Goal: Task Accomplishment & Management: Manage account settings

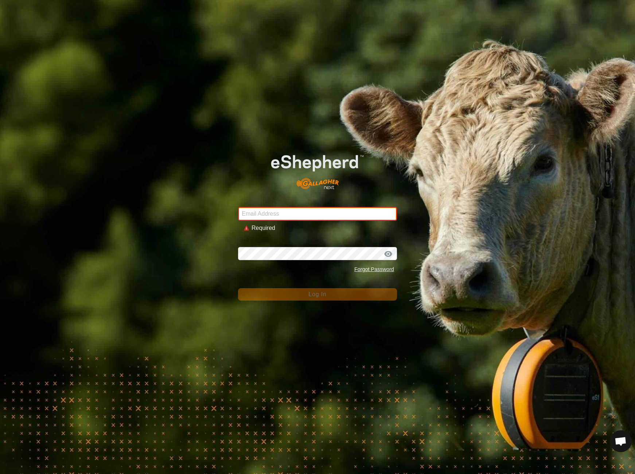
type input "[EMAIL_ADDRESS][DOMAIN_NAME]"
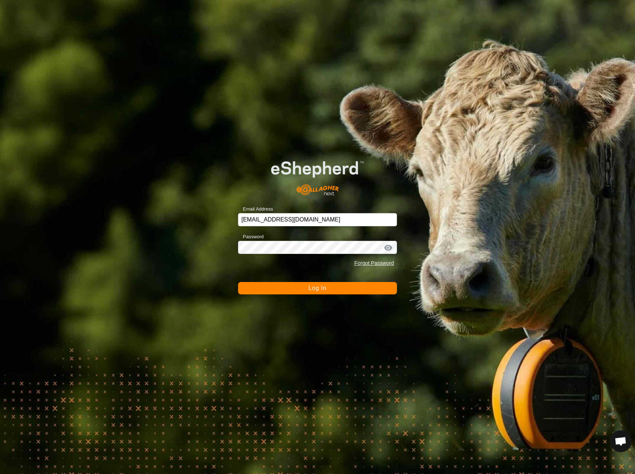
click at [323, 289] on span "Log In" at bounding box center [317, 288] width 18 height 6
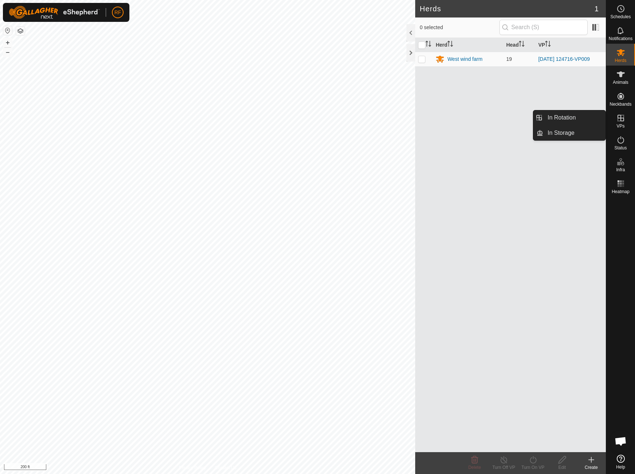
click at [620, 119] on icon at bounding box center [620, 118] width 7 height 7
click at [556, 138] on link "In Storage" at bounding box center [574, 133] width 62 height 15
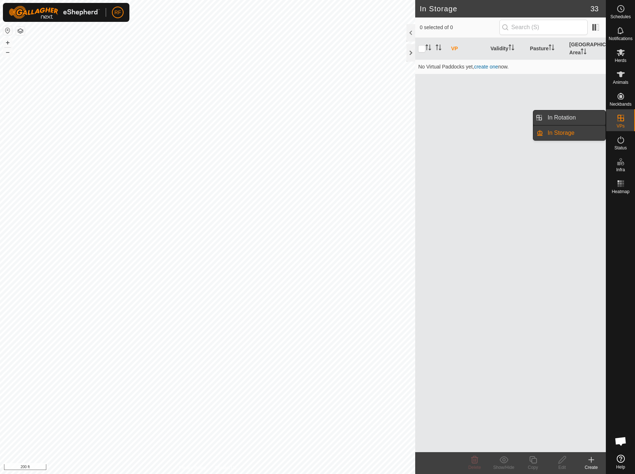
click at [587, 118] on link "In Rotation" at bounding box center [574, 117] width 62 height 15
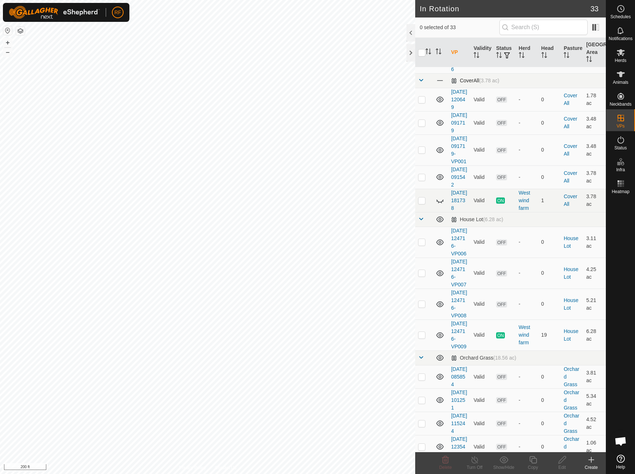
scroll to position [104, 0]
click at [440, 203] on icon at bounding box center [440, 198] width 9 height 9
click at [440, 202] on icon at bounding box center [439, 199] width 7 height 6
click at [424, 202] on p-checkbox at bounding box center [421, 199] width 7 height 6
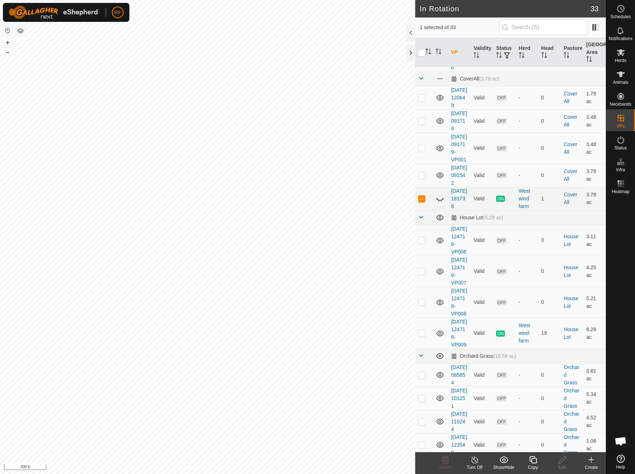
click at [439, 203] on icon at bounding box center [440, 198] width 9 height 9
click at [422, 202] on p-checkbox at bounding box center [421, 199] width 7 height 6
drag, startPoint x: 428, startPoint y: 264, endPoint x: 424, endPoint y: 265, distance: 3.7
click at [425, 210] on td at bounding box center [423, 198] width 17 height 23
checkbox input "true"
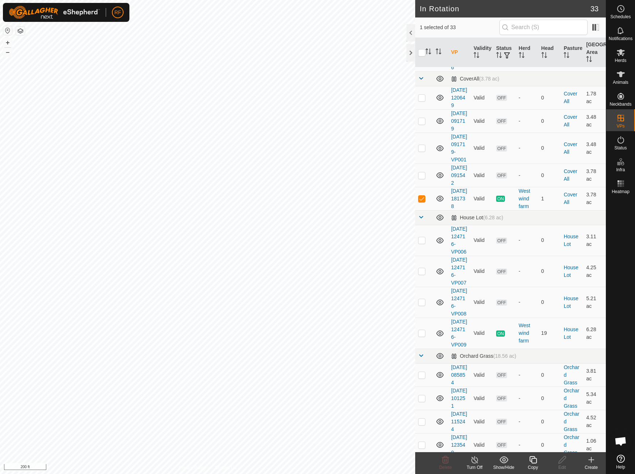
click at [474, 460] on line at bounding box center [475, 460] width 6 height 6
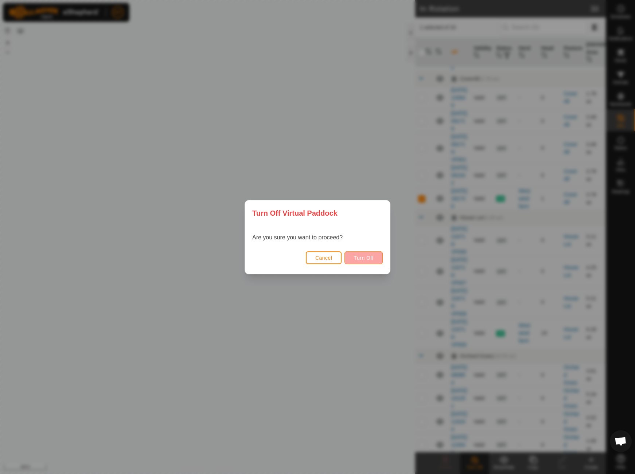
click at [364, 257] on span "Turn Off" at bounding box center [364, 258] width 20 height 6
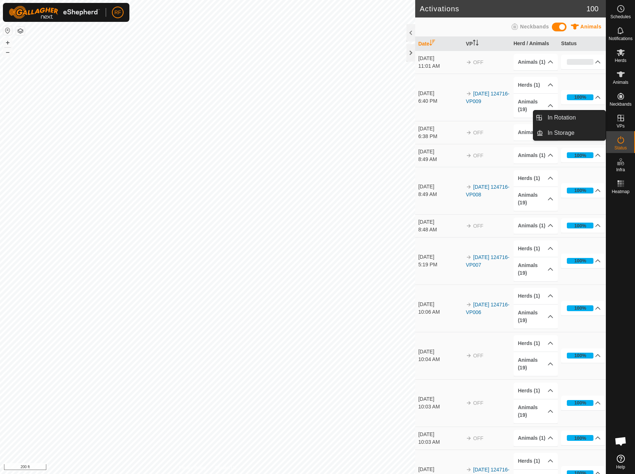
click at [624, 121] on icon at bounding box center [620, 118] width 7 height 7
click at [574, 118] on link "In Rotation" at bounding box center [574, 117] width 62 height 15
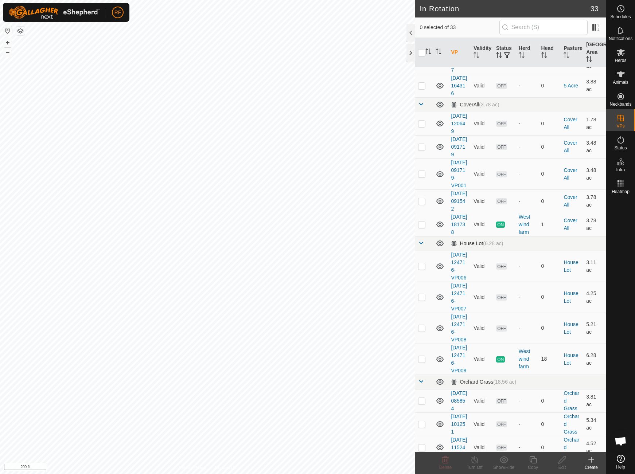
scroll to position [74, 0]
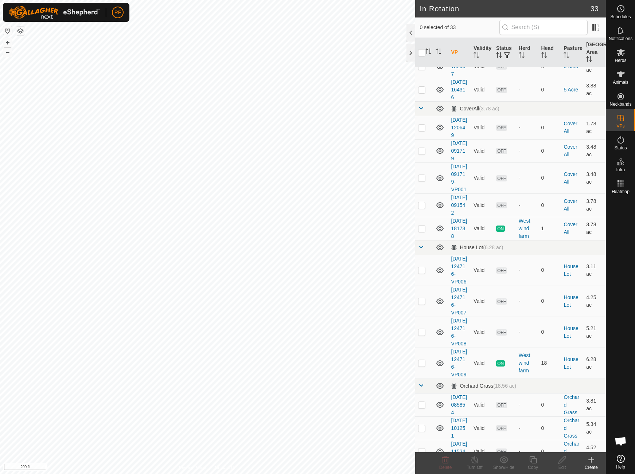
click at [423, 231] on p-checkbox at bounding box center [421, 229] width 7 height 6
checkbox input "true"
click at [505, 460] on icon at bounding box center [503, 459] width 9 height 7
click at [513, 412] on link "Show" at bounding box center [525, 412] width 72 height 15
click at [503, 460] on icon at bounding box center [503, 460] width 9 height 9
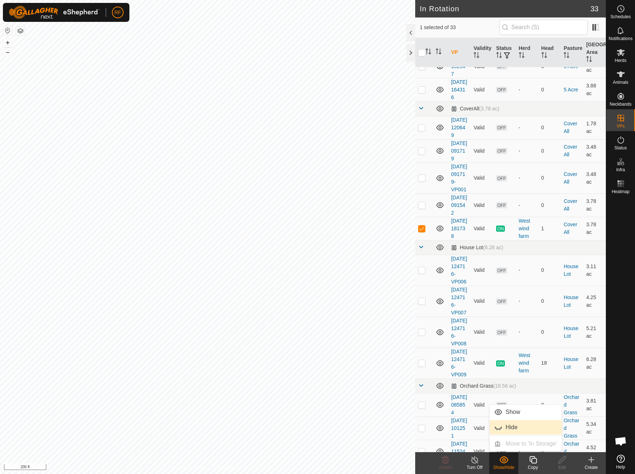
click at [507, 425] on link "Hide" at bounding box center [525, 427] width 72 height 15
click at [503, 463] on icon at bounding box center [503, 460] width 9 height 9
click at [502, 412] on link "Show" at bounding box center [525, 412] width 72 height 15
click at [502, 232] on span "ON" at bounding box center [500, 229] width 9 height 6
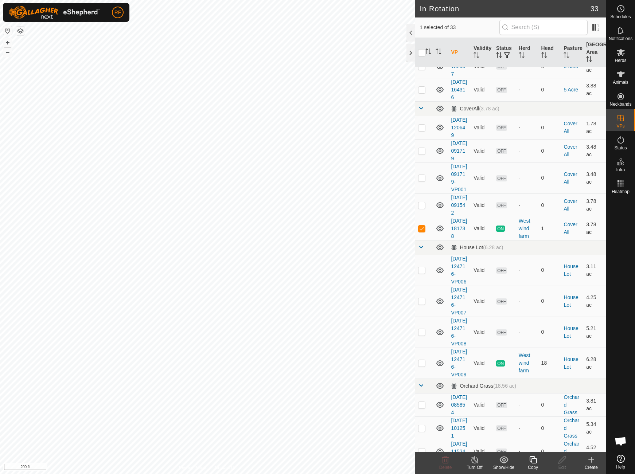
click at [502, 232] on span "ON" at bounding box center [500, 229] width 9 height 6
click at [593, 462] on icon at bounding box center [591, 460] width 9 height 9
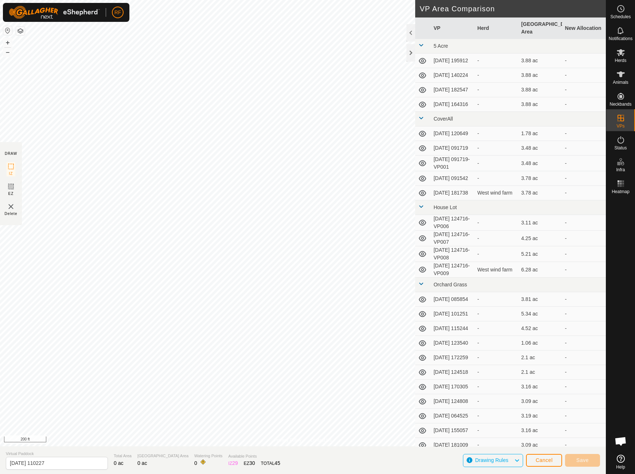
click at [543, 459] on span "Cancel" at bounding box center [543, 460] width 17 height 6
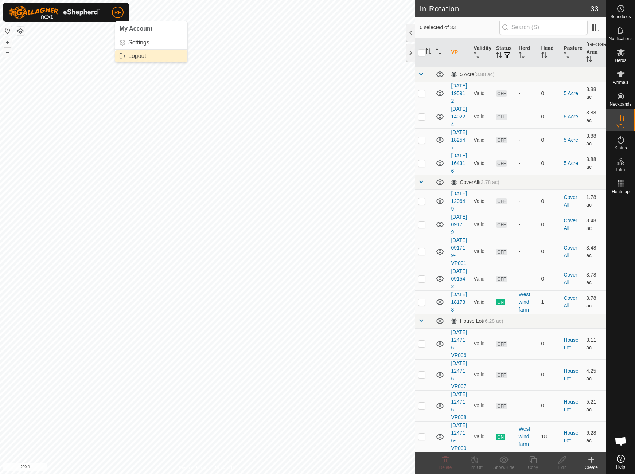
click at [125, 54] on link "Logout" at bounding box center [151, 56] width 72 height 12
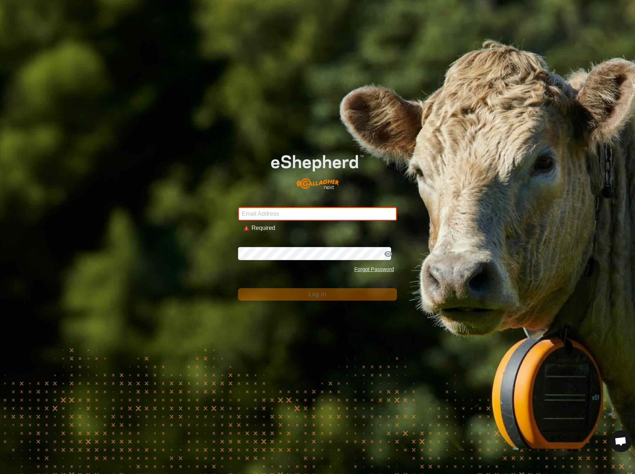
type input "[EMAIL_ADDRESS][DOMAIN_NAME]"
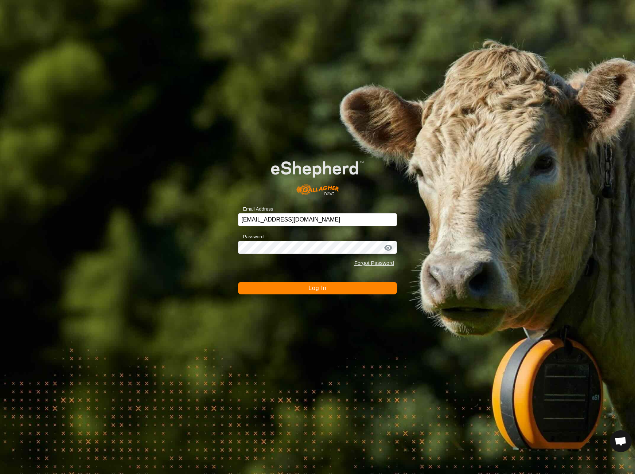
click at [327, 292] on button "Log In" at bounding box center [317, 288] width 159 height 12
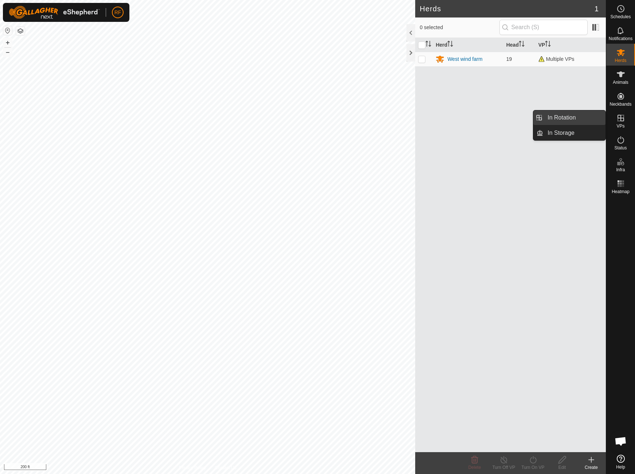
click at [553, 116] on link "In Rotation" at bounding box center [574, 117] width 62 height 15
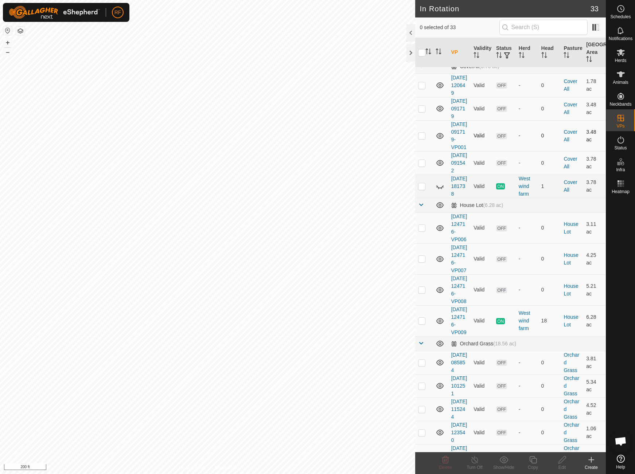
scroll to position [116, 0]
click at [122, 13] on p-avatar "RF" at bounding box center [118, 13] width 12 height 12
click at [128, 56] on link "Logout" at bounding box center [151, 56] width 72 height 12
